Goal: Information Seeking & Learning: Learn about a topic

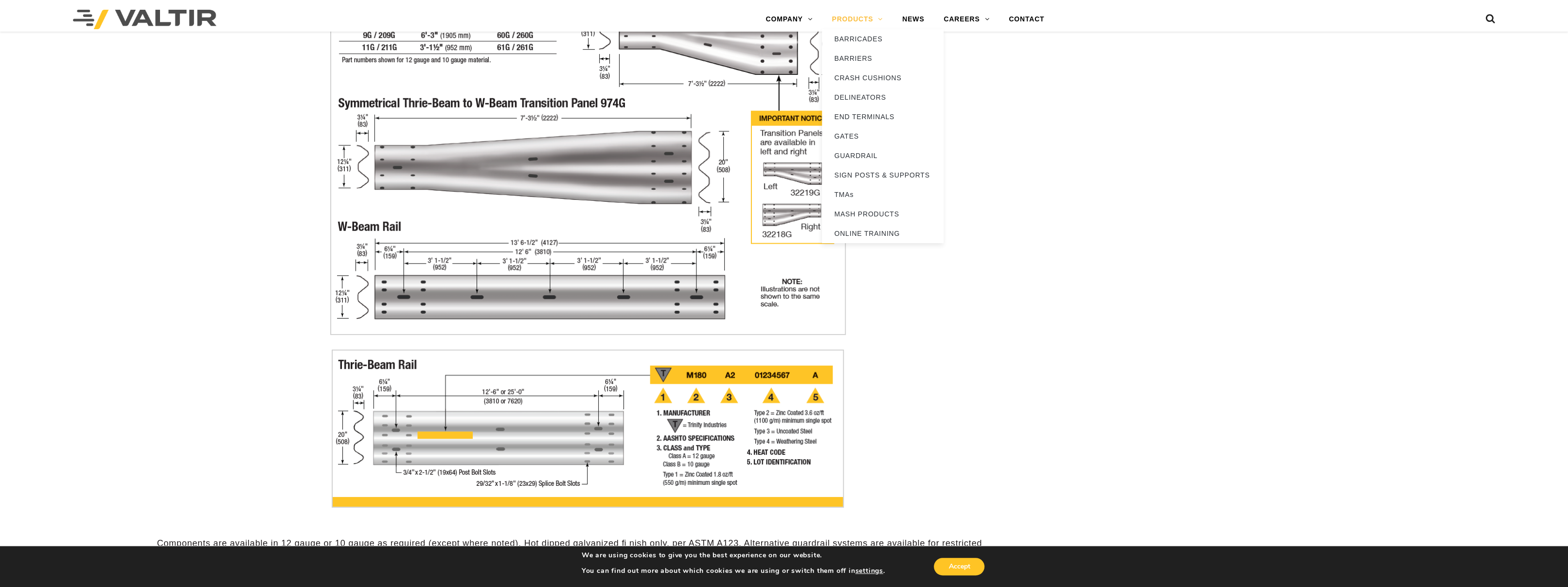
click at [866, 18] on link "PRODUCTS" at bounding box center [857, 19] width 71 height 19
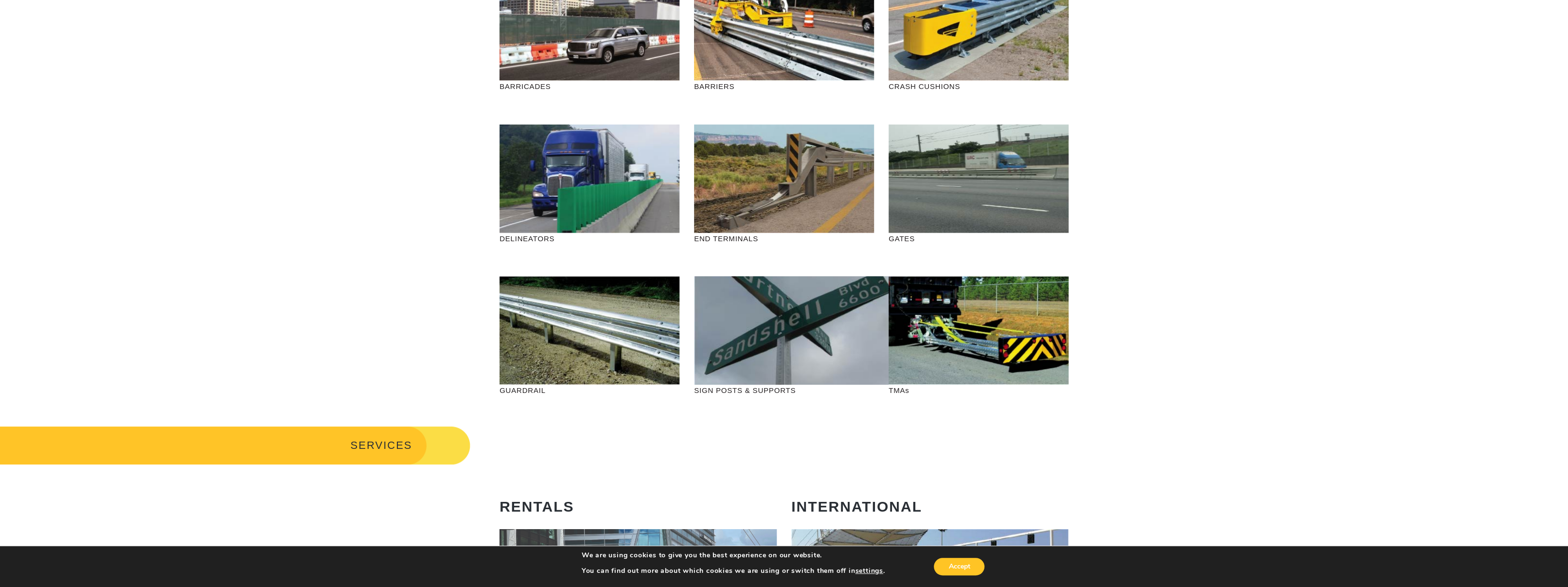
scroll to position [146, 0]
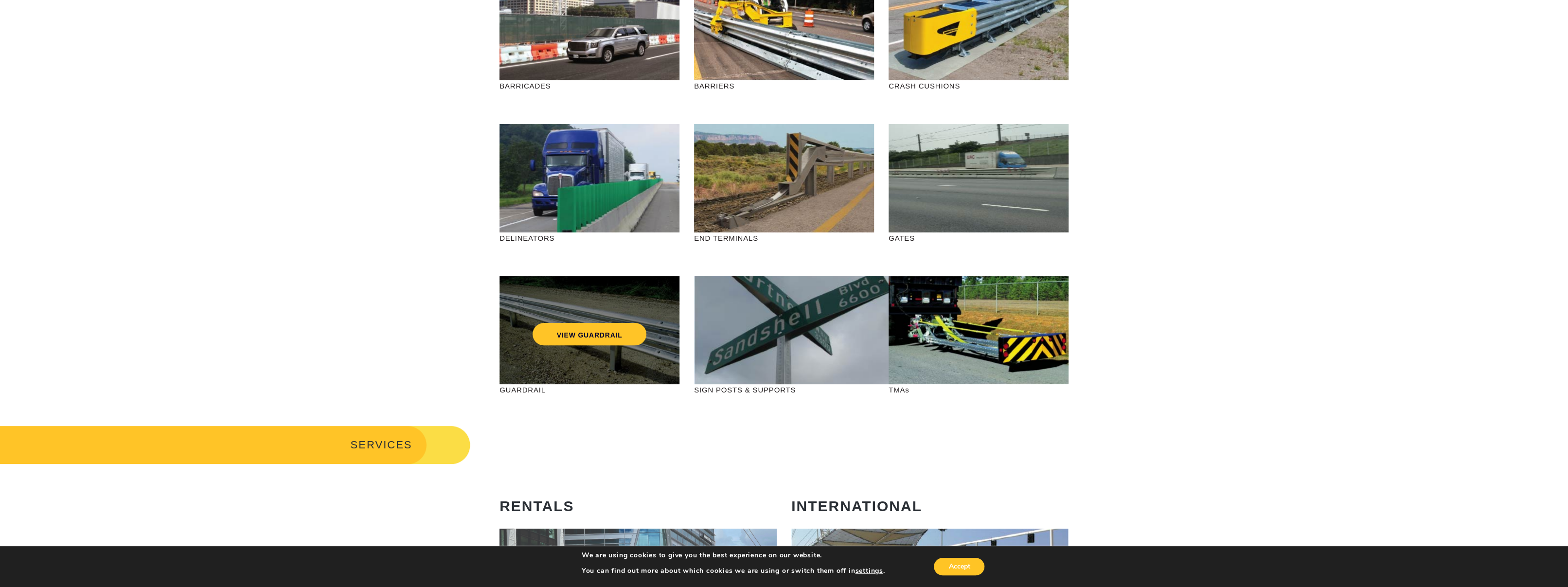
click at [577, 351] on div "VIEW GUARDRAIL" at bounding box center [590, 330] width 180 height 108
click at [597, 343] on link "VIEW GUARDRAIL" at bounding box center [590, 334] width 114 height 23
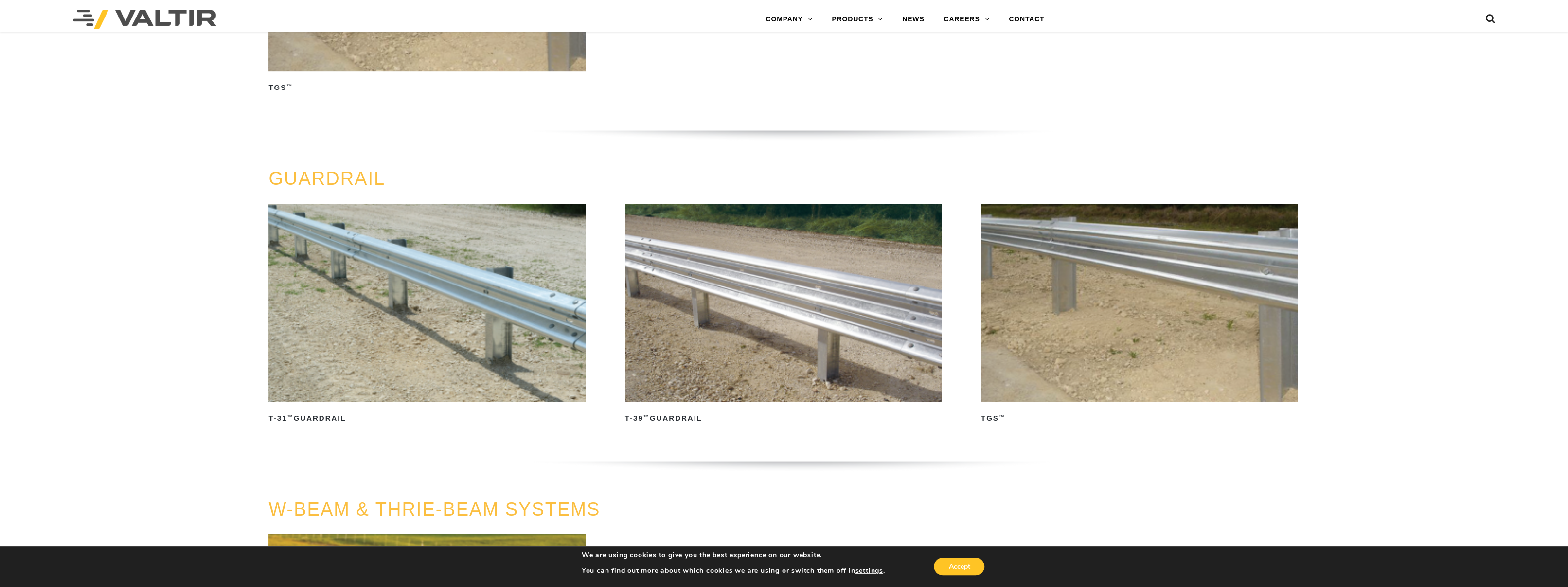
scroll to position [535, 0]
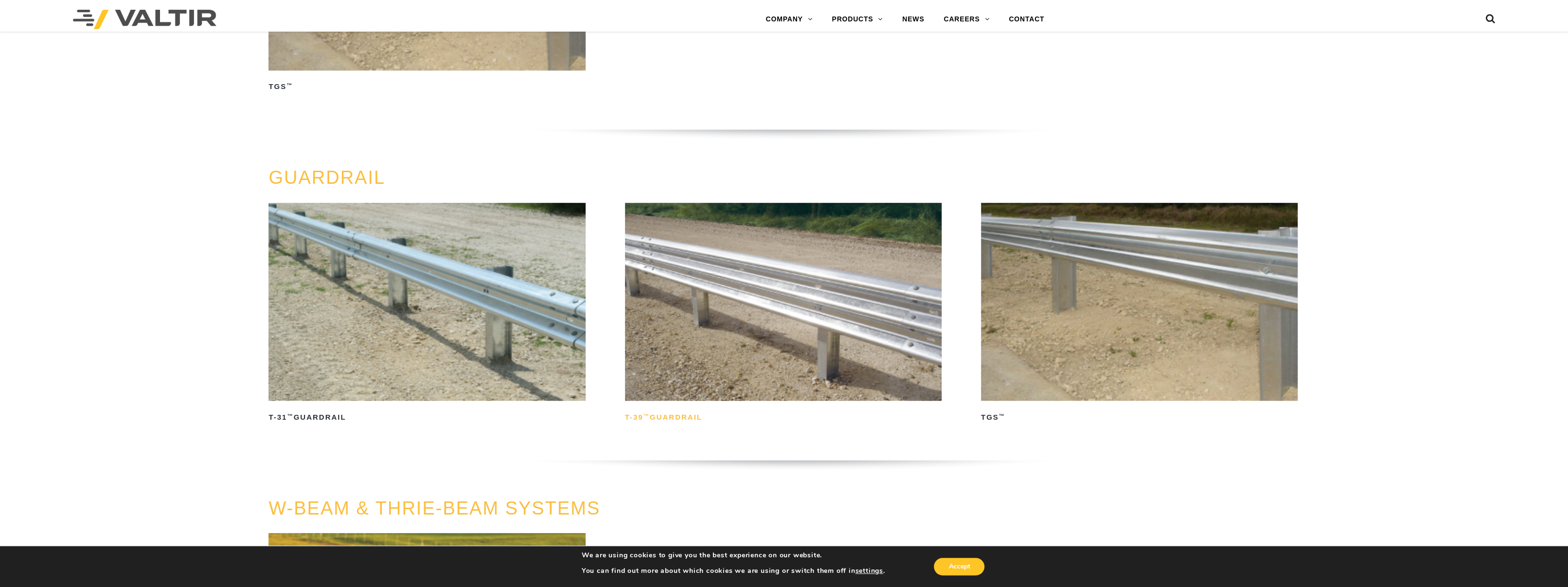
click at [691, 420] on h2 "T-39 ™ Guardrail" at bounding box center [783, 418] width 317 height 16
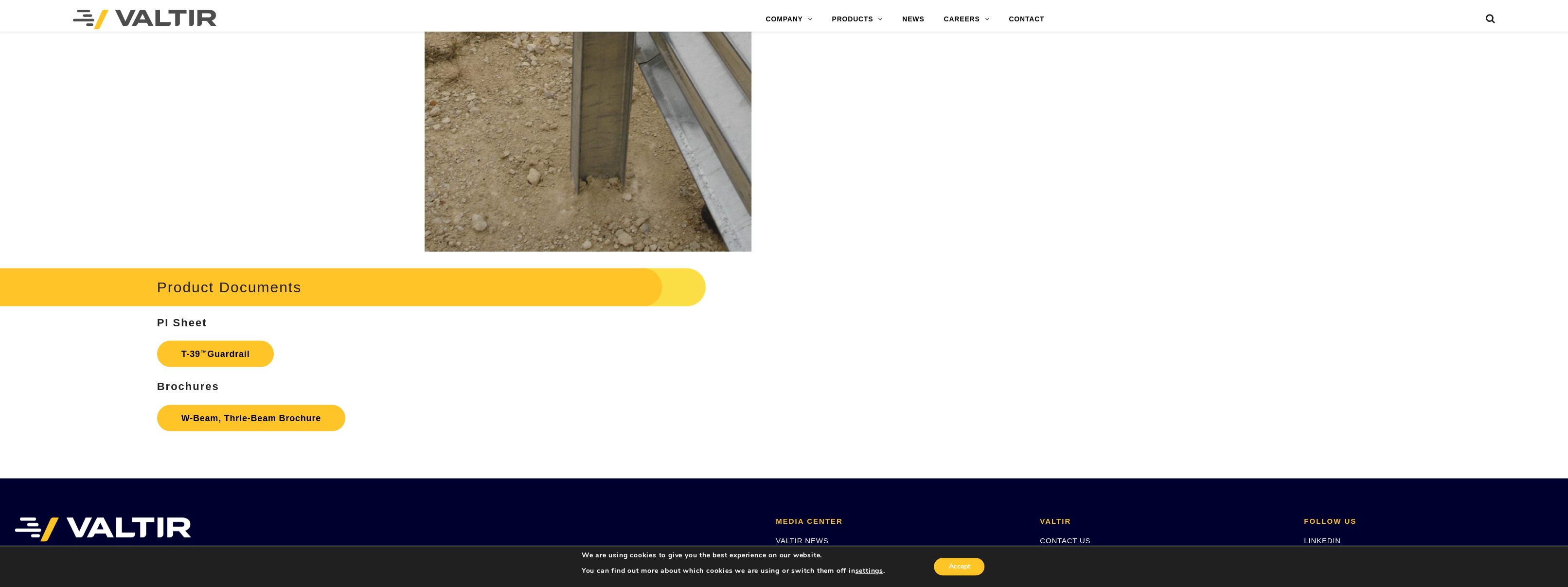
scroll to position [1751, 0]
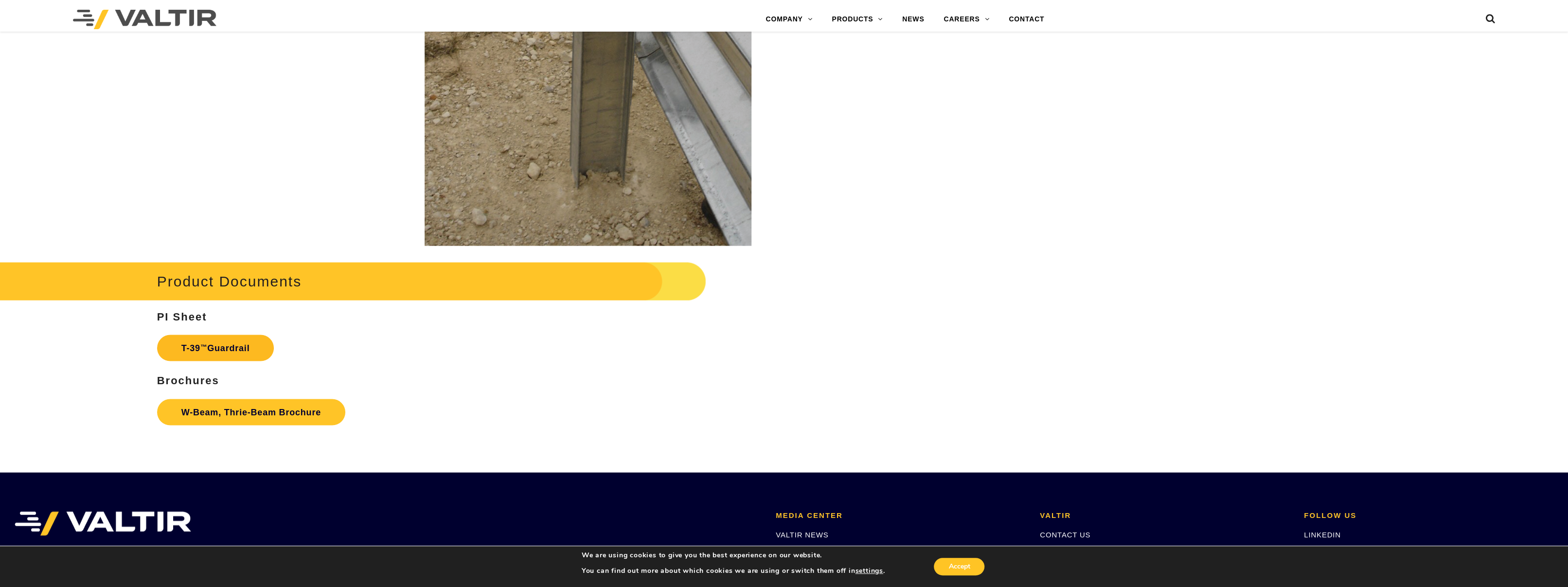
click at [234, 352] on link "T-39 ™ Guardrail" at bounding box center [215, 348] width 117 height 26
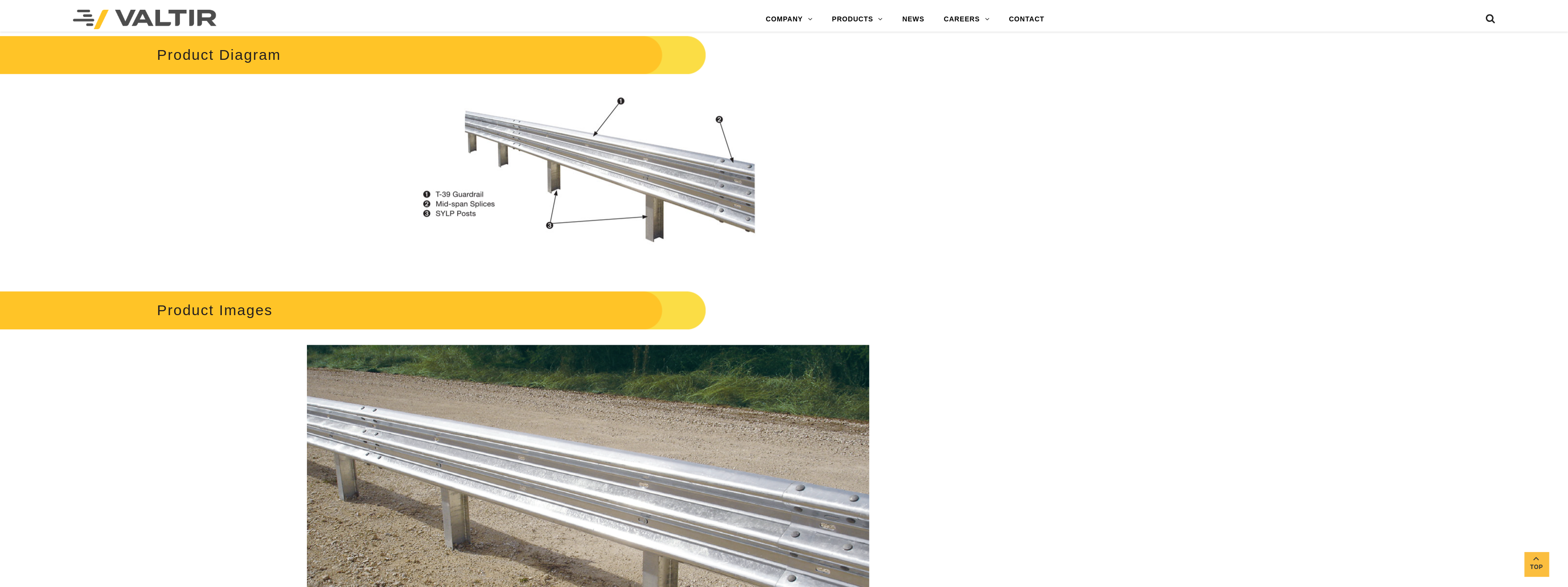
scroll to position [684, 0]
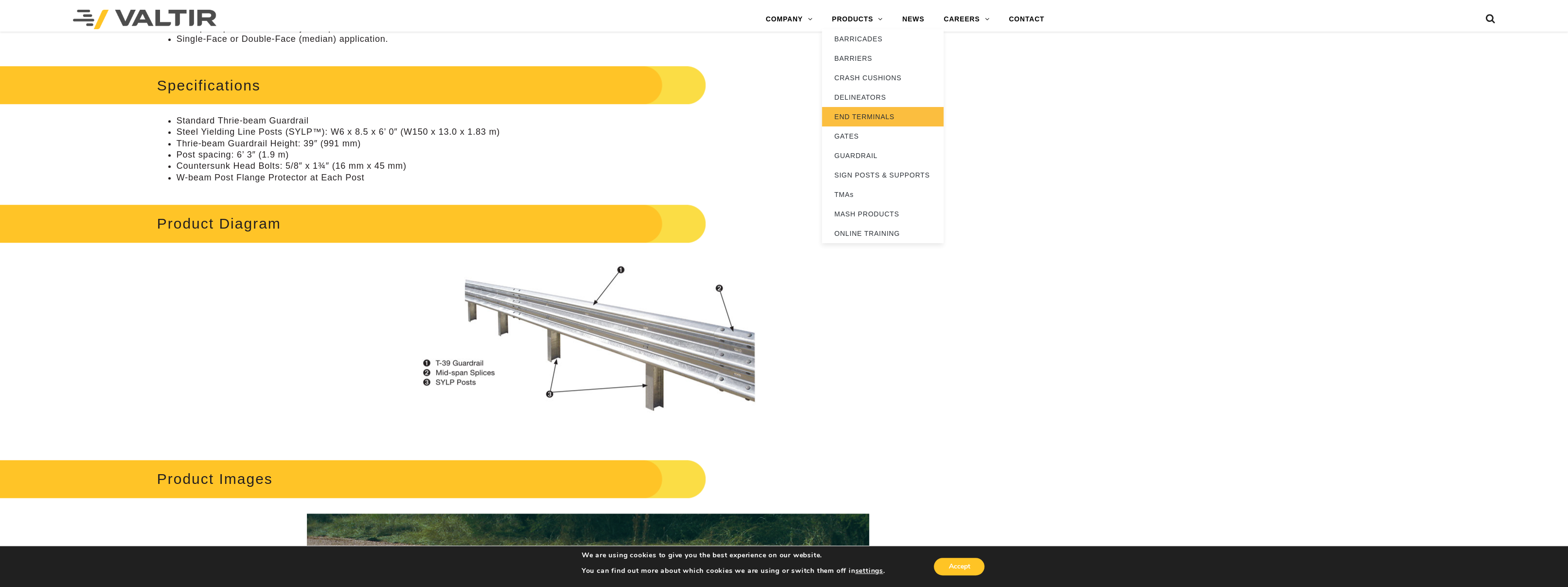
click at [872, 113] on link "END TERMINALS" at bounding box center [883, 117] width 122 height 19
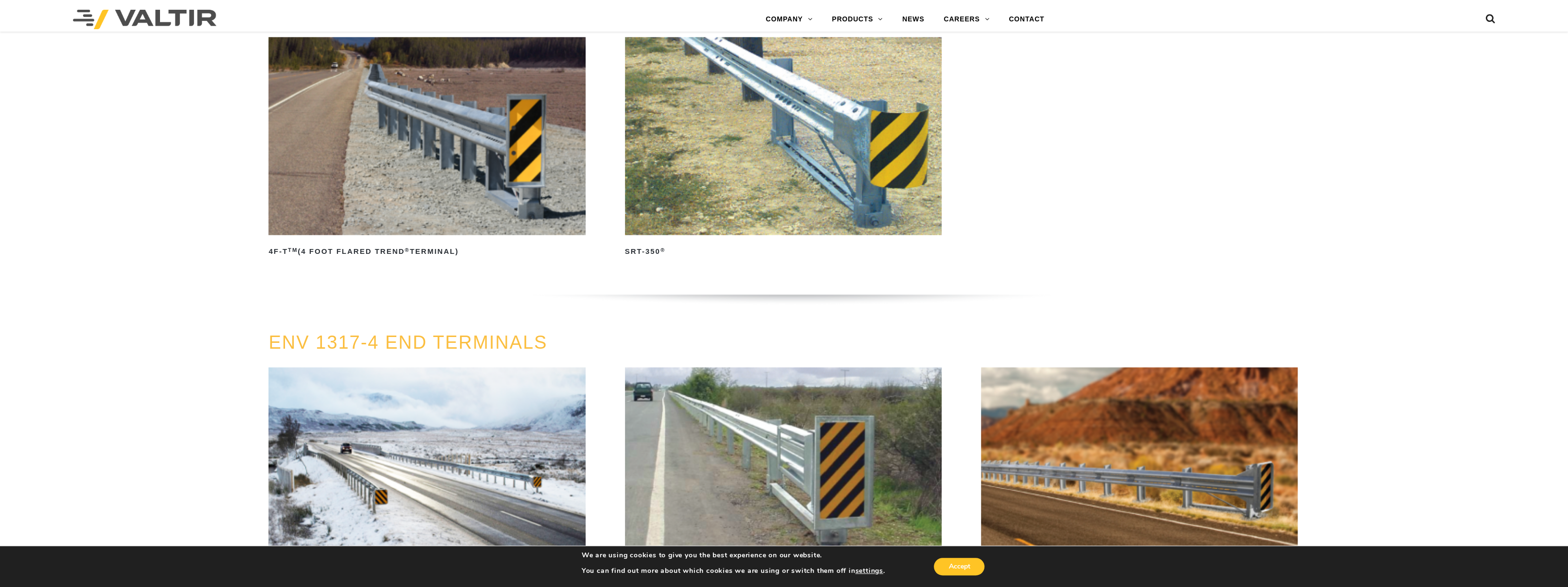
scroll to position [1119, 0]
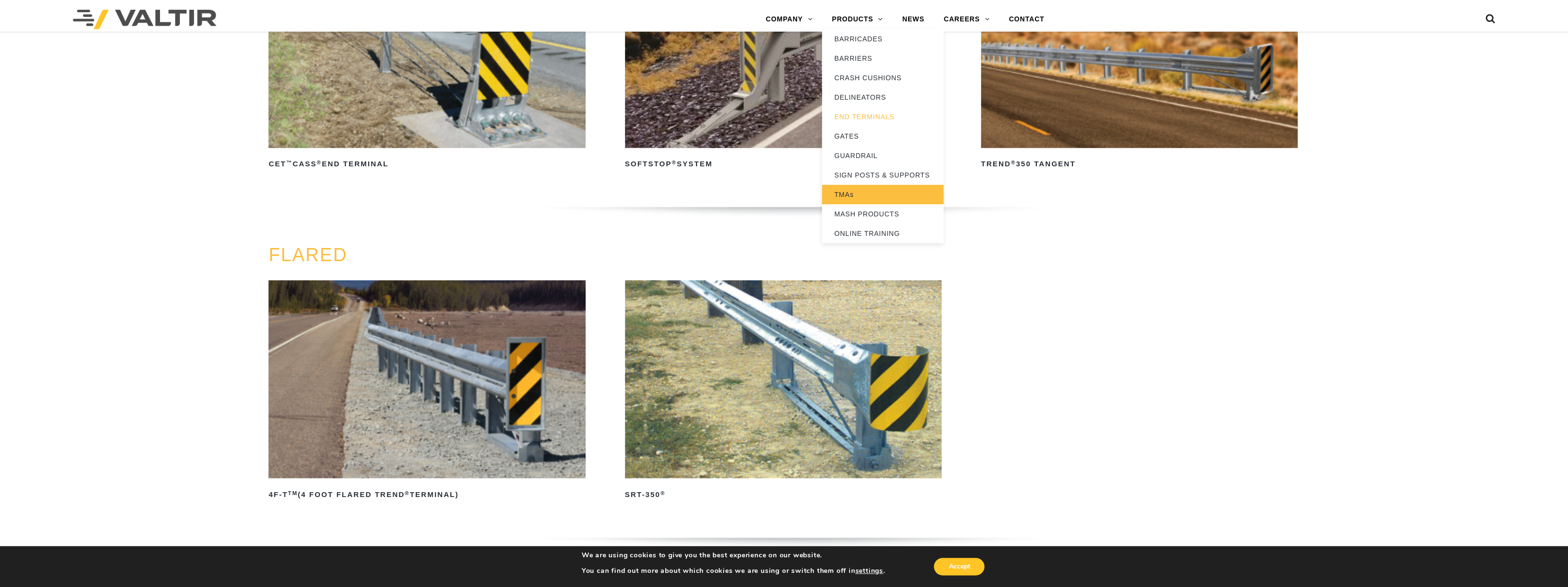
click at [849, 188] on link "TMAs" at bounding box center [883, 195] width 122 height 19
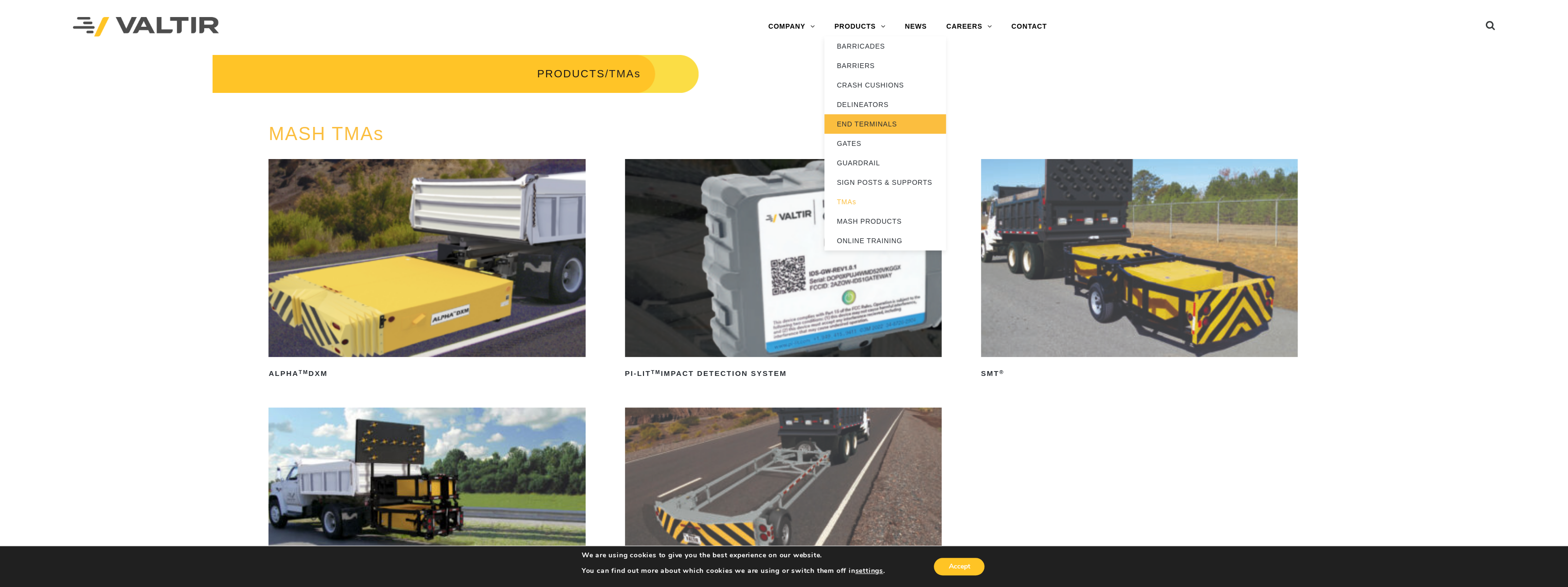
click at [873, 122] on link "END TERMINALS" at bounding box center [885, 124] width 122 height 19
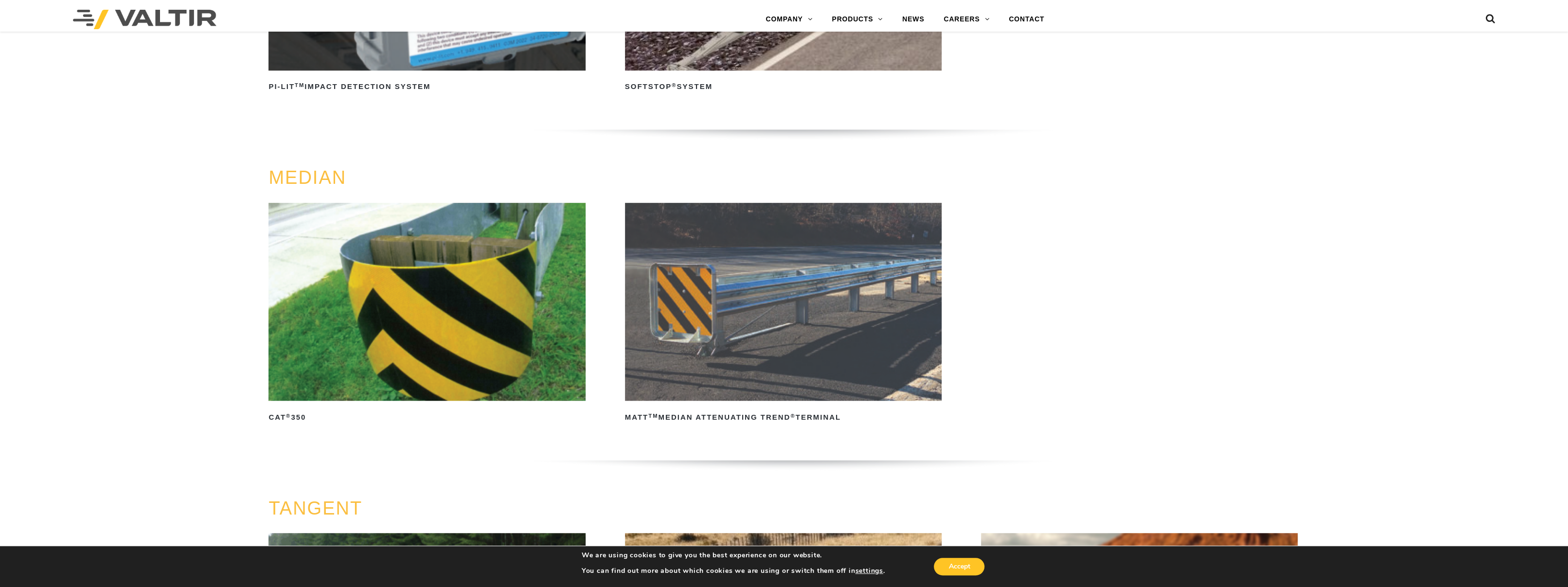
scroll to position [292, 0]
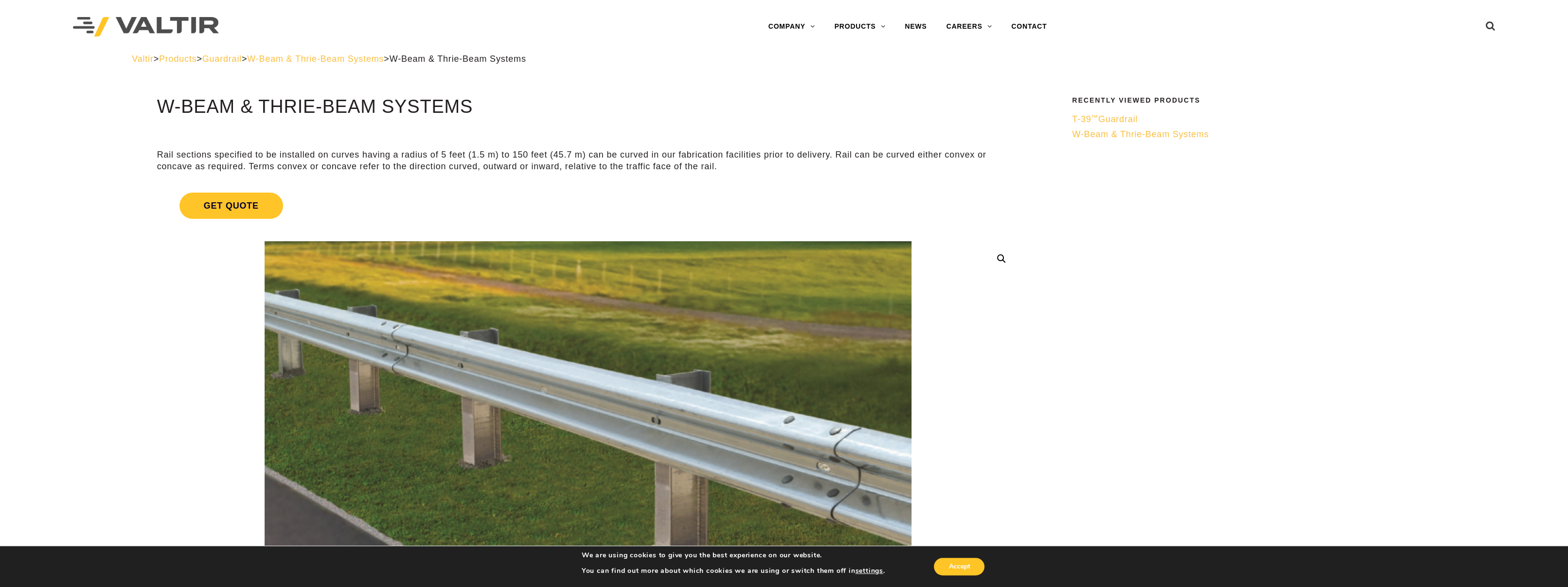
click at [1101, 135] on span "W-Beam & Thrie-Beam Systems" at bounding box center [1140, 135] width 137 height 10
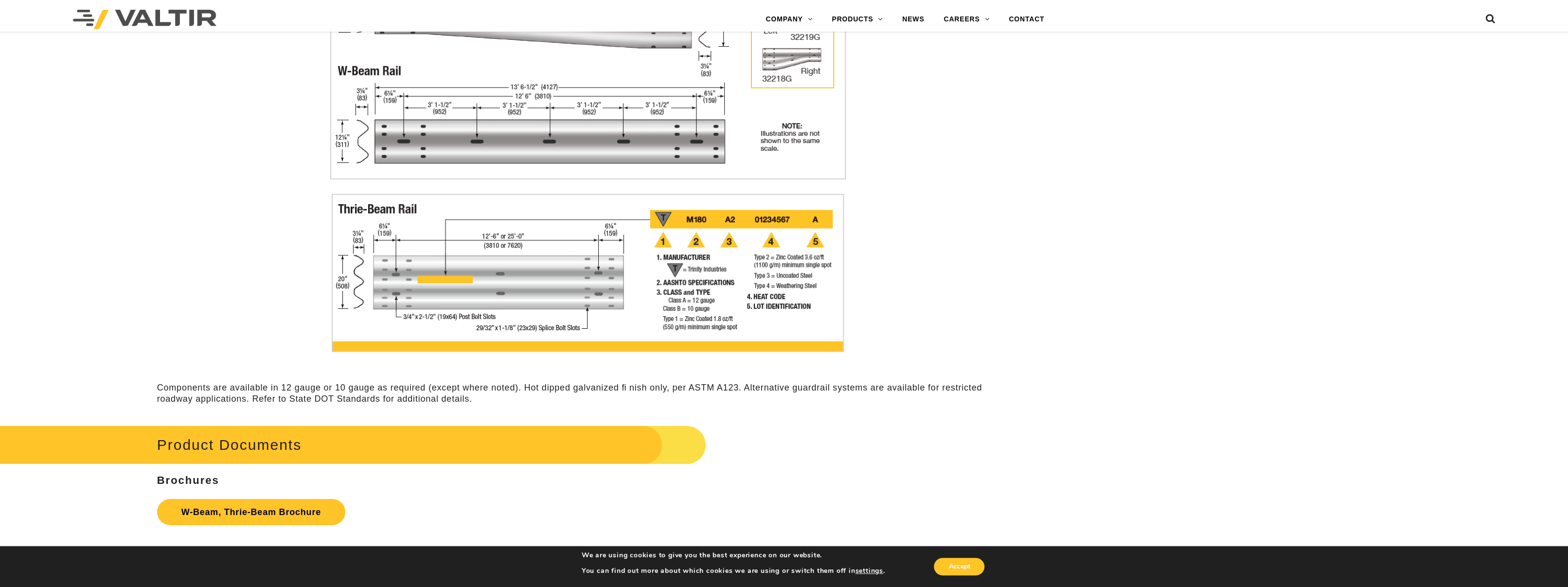
scroll to position [3114, 0]
